Goal: Transaction & Acquisition: Purchase product/service

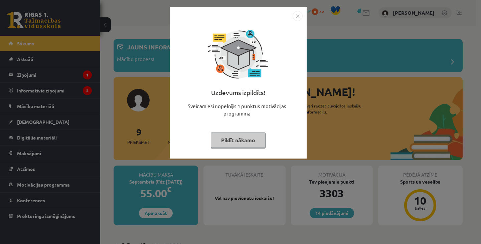
click at [251, 138] on button "Pildīt nākamo" at bounding box center [238, 140] width 55 height 15
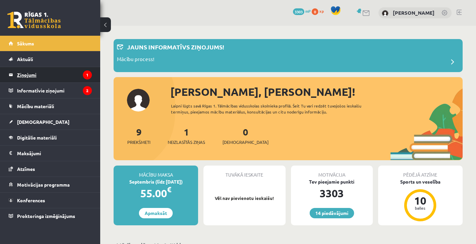
click at [69, 72] on legend "Ziņojumi 1" at bounding box center [54, 74] width 75 height 15
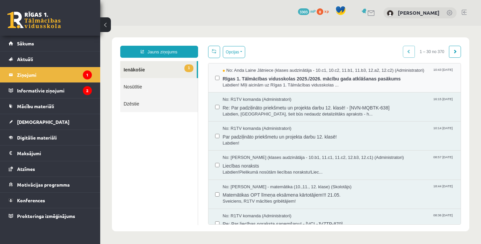
click at [222, 73] on div "No: Anda Laine Jātniece (klases audzinātāja - 10.c1, 10.c2, 11.b1, 11.b3, 12.a2…" at bounding box center [334, 78] width 239 height 21
click at [255, 77] on span "Rīgas 1. Tālmācības vidusskolas 2025./2026. mācību gada atklāšanas pasākums" at bounding box center [339, 78] width 232 height 8
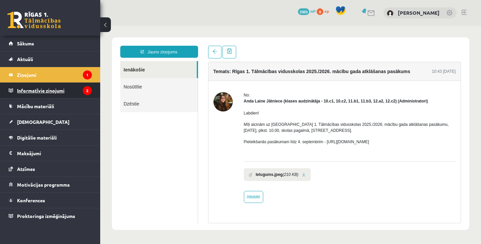
click at [76, 88] on legend "Informatīvie ziņojumi 2" at bounding box center [54, 90] width 75 height 15
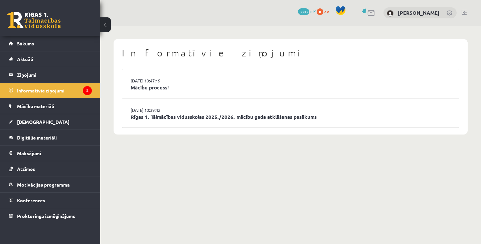
click at [171, 88] on link "Mācību process!" at bounding box center [291, 88] width 320 height 8
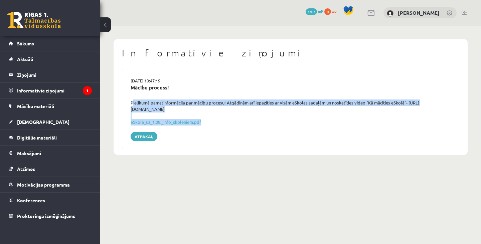
drag, startPoint x: 129, startPoint y: 100, endPoint x: 212, endPoint y: 121, distance: 85.1
click at [212, 121] on div "27.08.2025 10:47:19 Mācību process! Pielikumā pamatinformācija par mācību proce…" at bounding box center [291, 109] width 338 height 80
copy div "Pielikumā pamatinformācija par mācību procesu! Atgādinām arī iepazīties ar visā…"
click at [192, 121] on link "eSkola_uz_1.09._info_skolēniem.pdf" at bounding box center [166, 122] width 71 height 6
click at [45, 89] on legend "Informatīvie ziņojumi 1" at bounding box center [54, 90] width 75 height 15
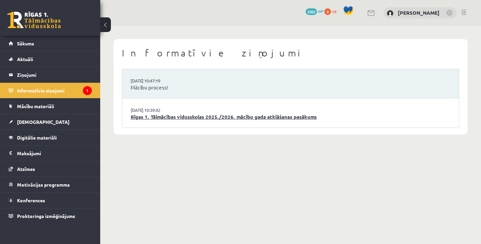
click at [201, 116] on link "Rīgas 1. Tālmācības vidusskolas 2025./2026. mācību gada atklāšanas pasākums" at bounding box center [291, 117] width 320 height 8
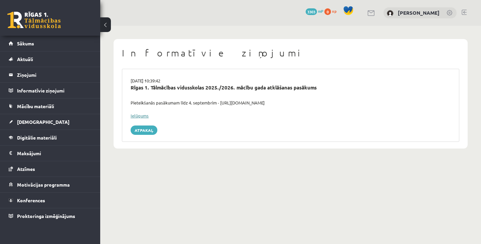
click at [145, 115] on link "Ielūgums" at bounding box center [140, 116] width 18 height 6
click at [24, 56] on link "Aktuāli" at bounding box center [50, 58] width 83 height 15
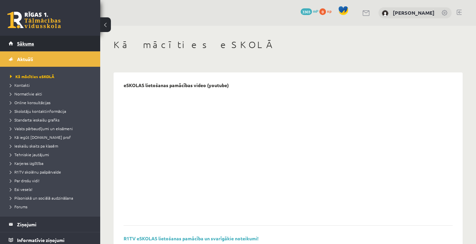
click at [35, 39] on link "Sākums" at bounding box center [50, 43] width 83 height 15
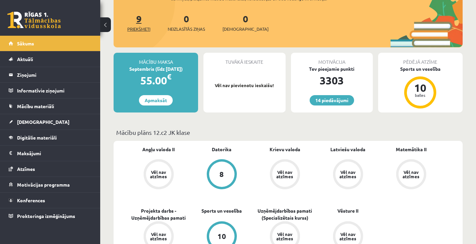
scroll to position [65, 0]
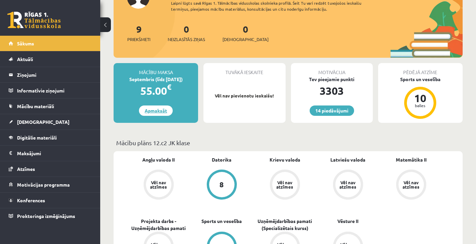
click at [153, 107] on link "Apmaksāt" at bounding box center [156, 111] width 34 height 10
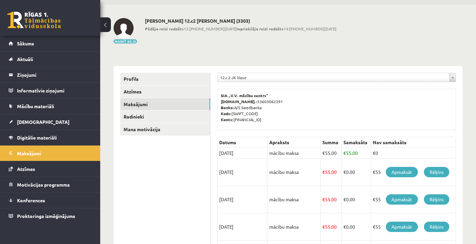
scroll to position [17, 0]
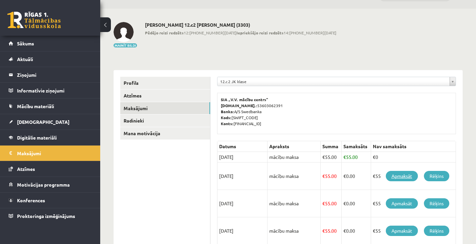
click at [404, 173] on link "Apmaksāt" at bounding box center [402, 176] width 32 height 10
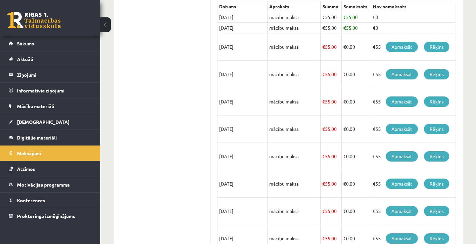
scroll to position [192, 0]
